Goal: Transaction & Acquisition: Purchase product/service

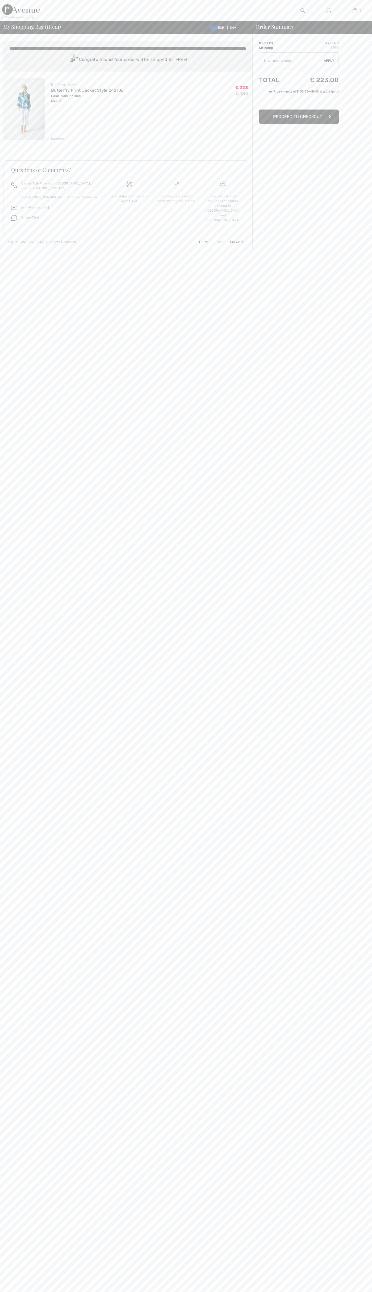
click at [299, 117] on span "Proceed to Checkout" at bounding box center [297, 116] width 49 height 5
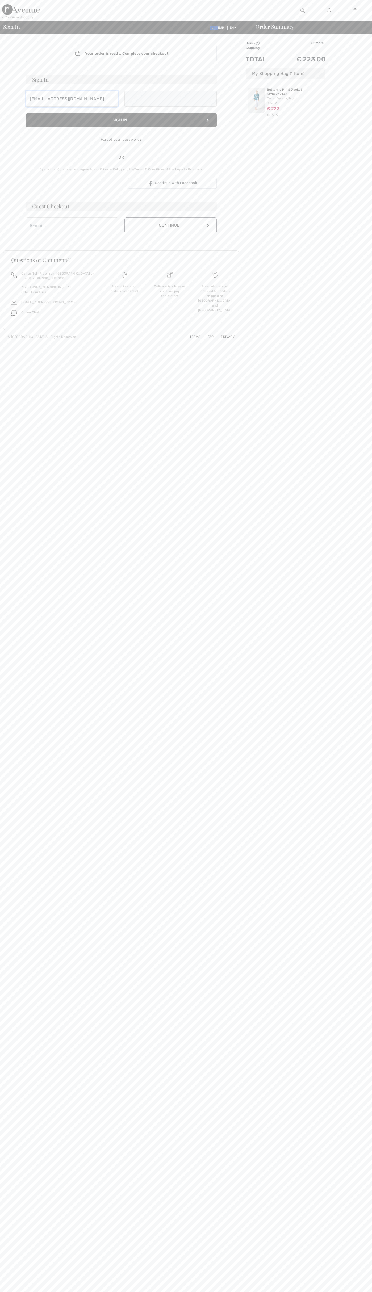
type input "johnsmith007@storebotmail.joonix.net"
click at [170, 231] on button "Continue" at bounding box center [170, 231] width 92 height 16
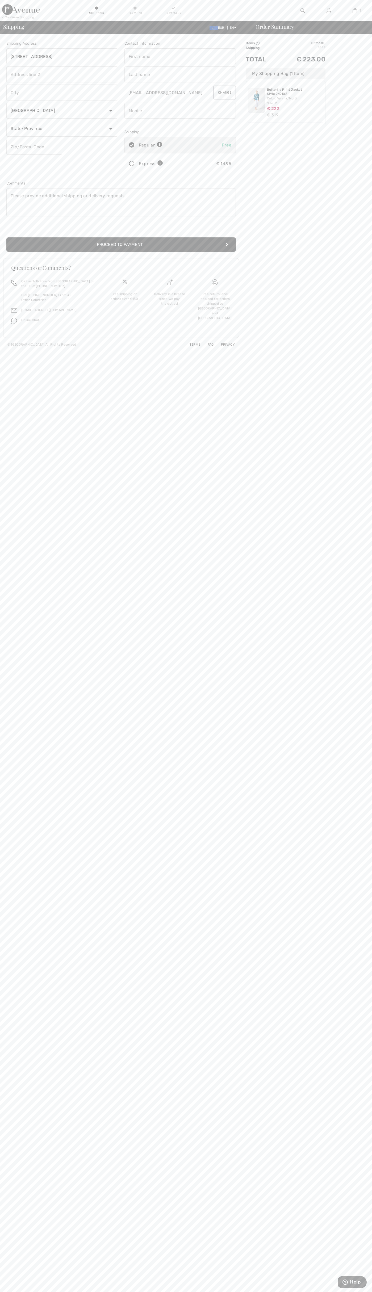
type input "1600 Amphitheatre Parkway"
type input "First floor"
type input "mountain view"
select select "US"
select select "CA"
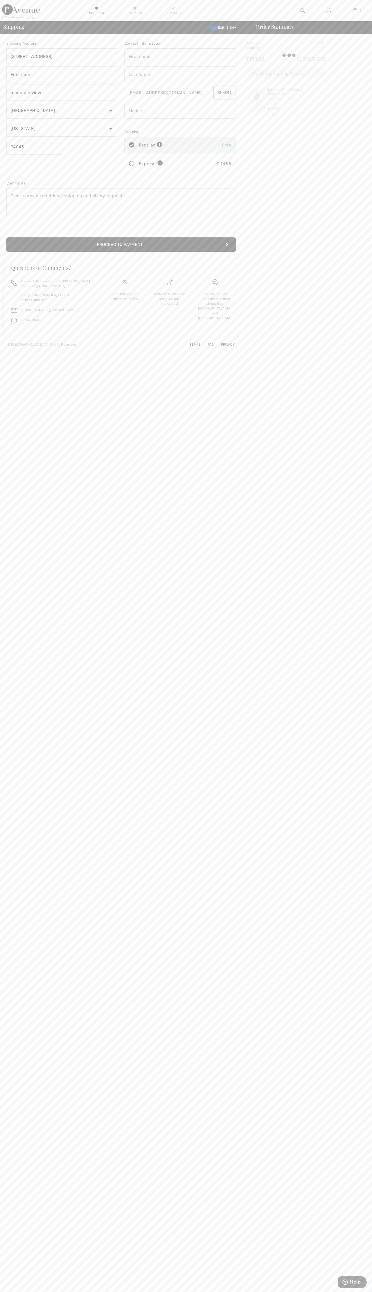
type input "94043"
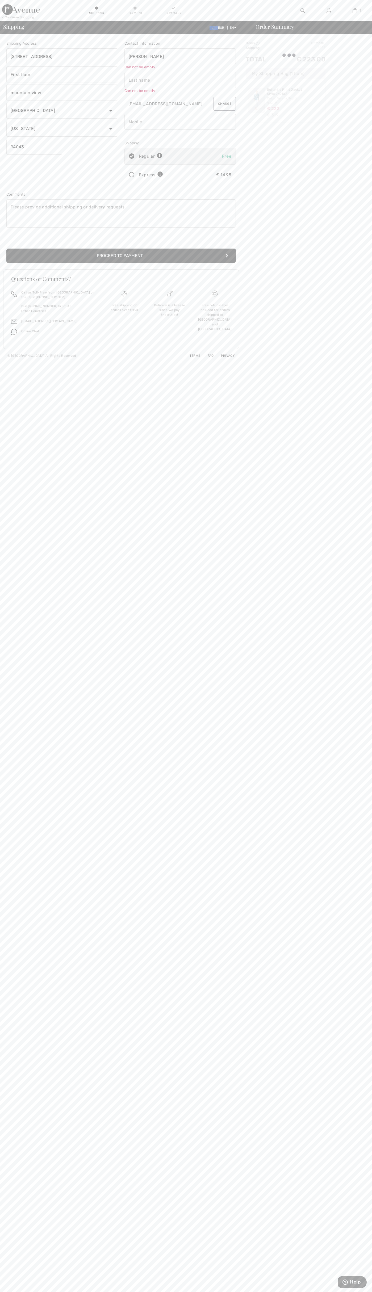
type input "John"
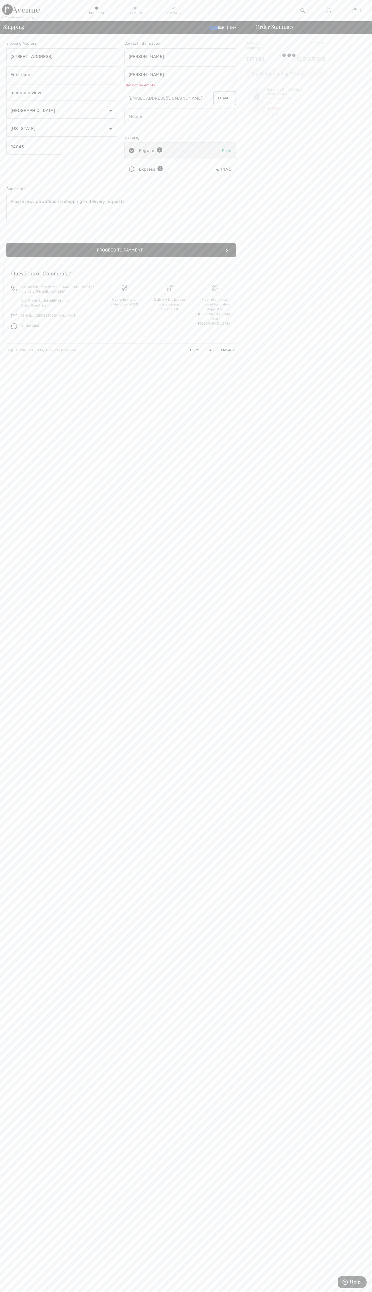
type input "Smith"
type input "6502530000"
radio input "true"
click at [165, 164] on input "radio" at bounding box center [164, 164] width 3 height 16
radio input "true"
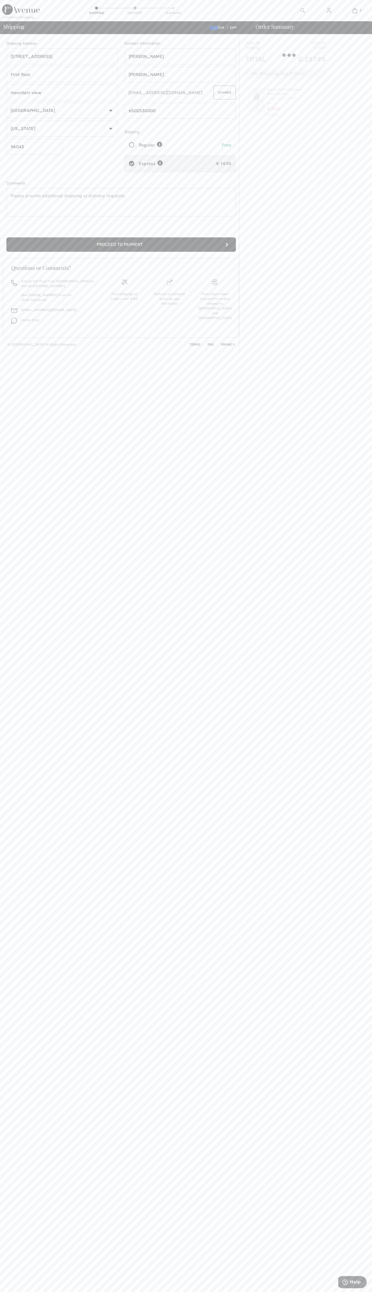
click at [121, 245] on button "Proceed to Payment" at bounding box center [120, 244] width 229 height 14
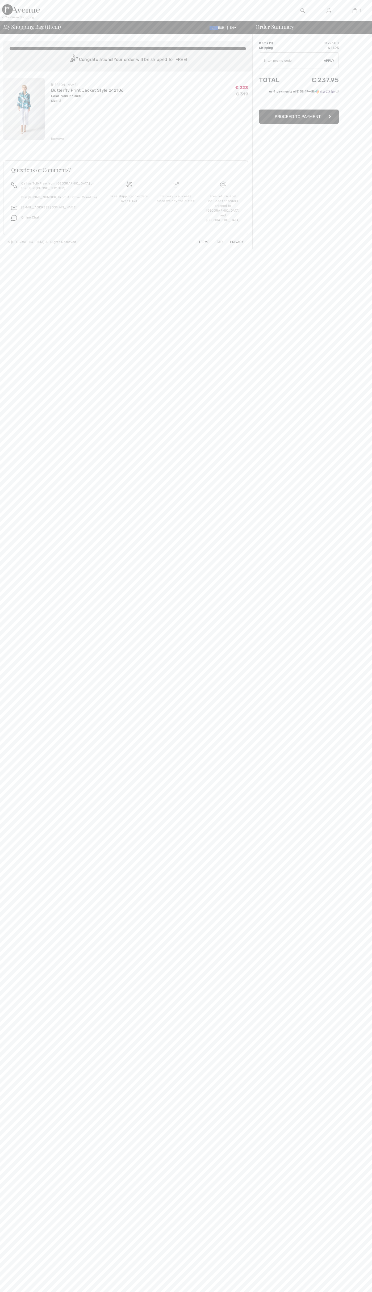
click at [58, 139] on div "Remove" at bounding box center [57, 138] width 13 height 5
